Goal: Information Seeking & Learning: Understand process/instructions

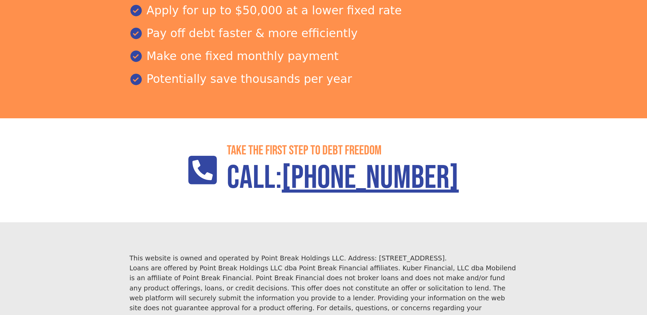
scroll to position [983, 0]
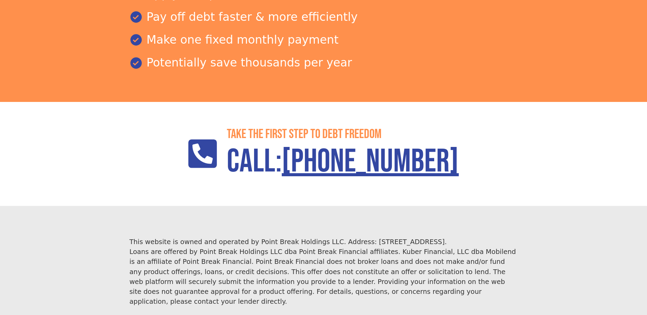
scroll to position [983, 0]
